Goal: Information Seeking & Learning: Learn about a topic

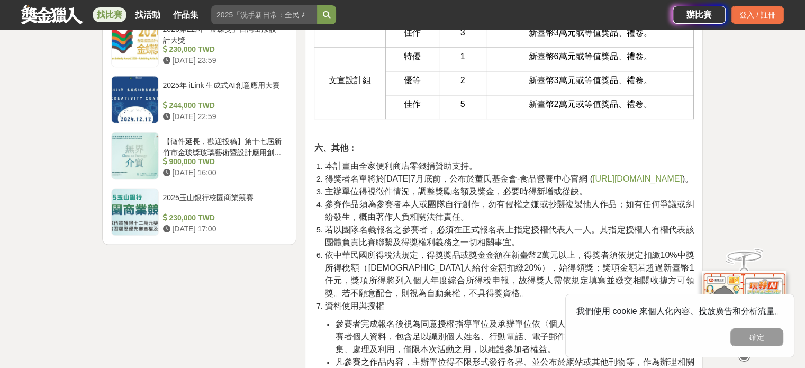
scroll to position [1399, 0]
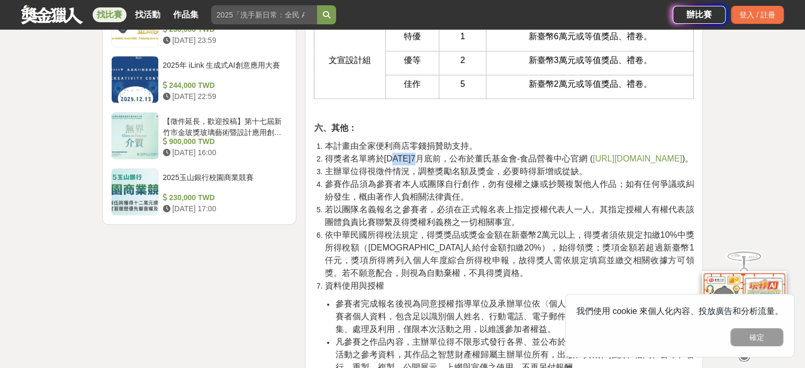
drag, startPoint x: 393, startPoint y: 133, endPoint x: 429, endPoint y: 135, distance: 36.0
click at [429, 154] on span "得獎者名單將於114年7月底前，公布於董氏基金會-食品營養中心官網 (" at bounding box center [458, 158] width 268 height 9
click at [633, 154] on span "http://nutri.jtf.org.tw/" at bounding box center [637, 158] width 89 height 9
click at [504, 179] on span "參賽作品須為參賽者本人或團隊自行創作，勿有侵權之嫌或抄襲複製他人作品；如有任何爭議或糾紛發生，概由著作人負相關法律責任。" at bounding box center [508, 190] width 369 height 22
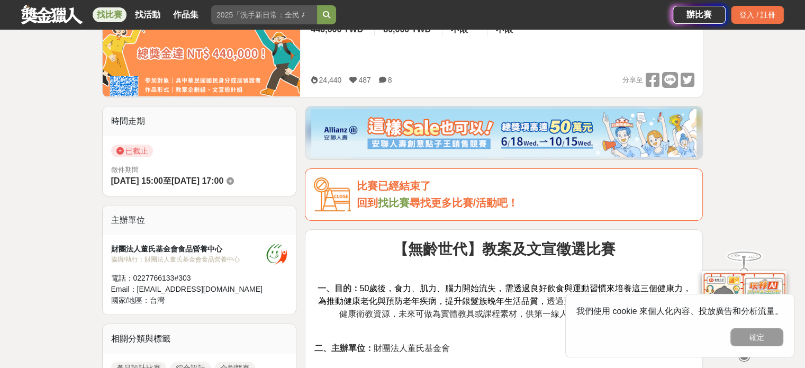
scroll to position [287, 0]
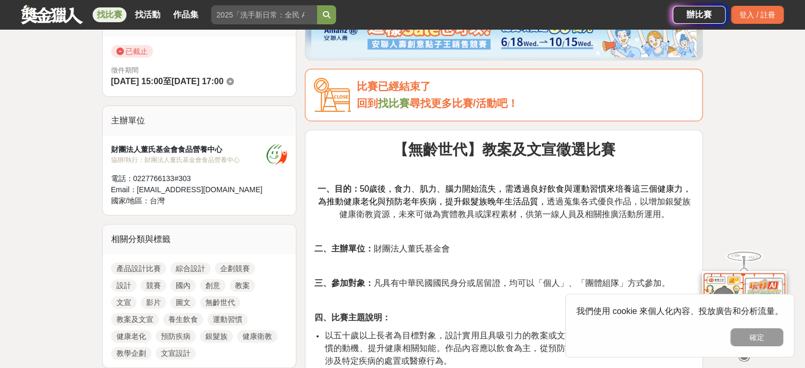
click at [410, 150] on strong "【無齡世代】教案及文宣徵選比賽" at bounding box center [504, 149] width 222 height 16
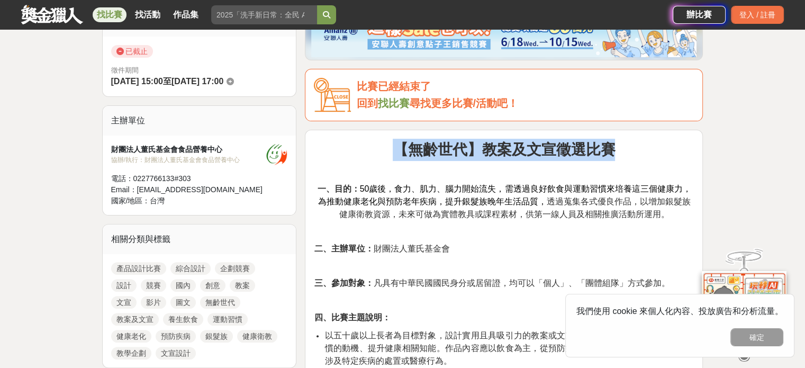
drag, startPoint x: 394, startPoint y: 152, endPoint x: 657, endPoint y: 141, distance: 262.8
click at [657, 141] on p "【無齡世代】教案及文宣徵選比賽" at bounding box center [504, 150] width 380 height 22
copy strong "【無齡世代】教案及文宣徵選比賽"
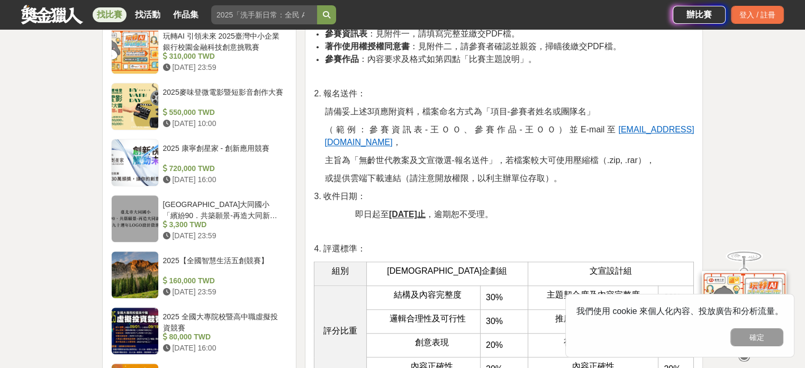
scroll to position [927, 0]
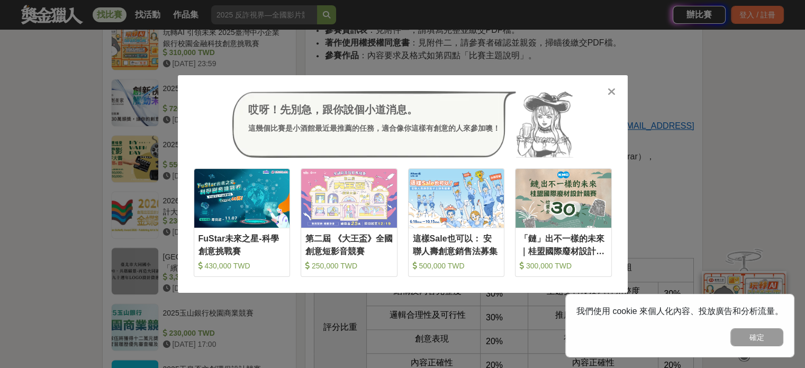
click at [733, 111] on div "哎呀！先別急，跟你說個小道消息。 這幾個比賽是小酒館最近最推薦的任務，適合像你這樣有創意的人來參加噢！ 收藏 FuStar未來之星-科學創意挑戰賽 430,0…" at bounding box center [402, 184] width 805 height 368
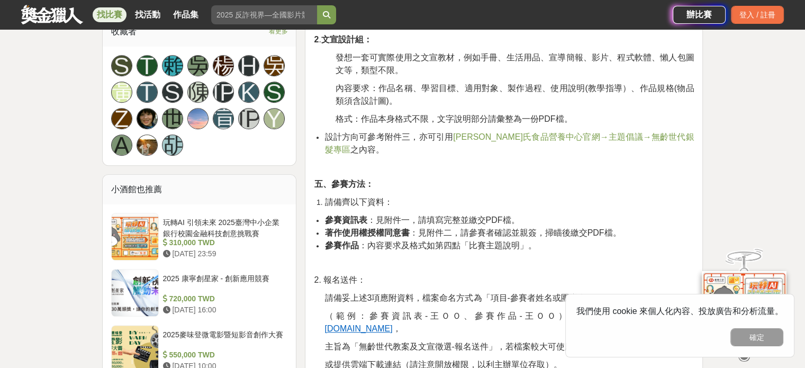
scroll to position [813, 0]
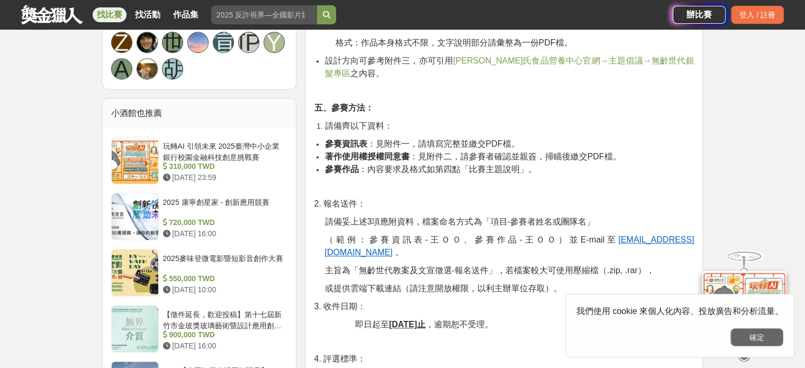
click at [750, 330] on button "確定" at bounding box center [756, 337] width 53 height 18
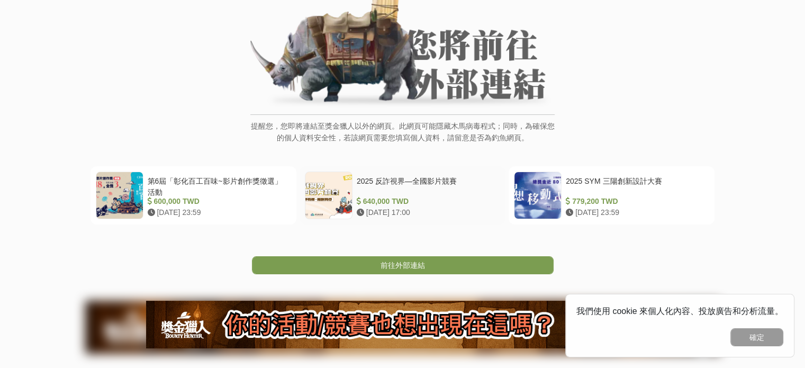
scroll to position [106, 0]
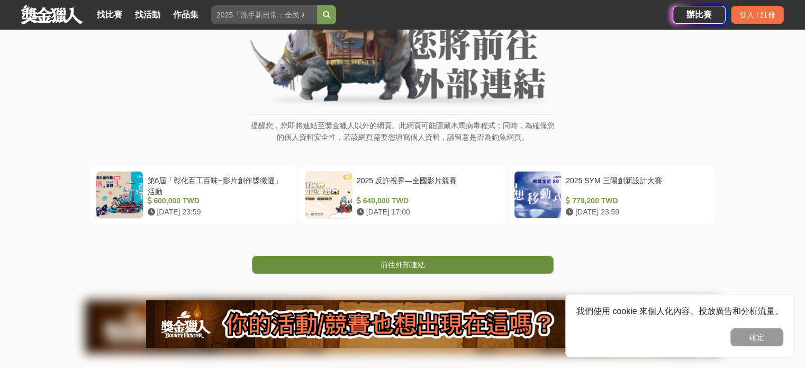
click at [333, 267] on link "前往外部連結" at bounding box center [403, 265] width 302 height 18
